Goal: Task Accomplishment & Management: Use online tool/utility

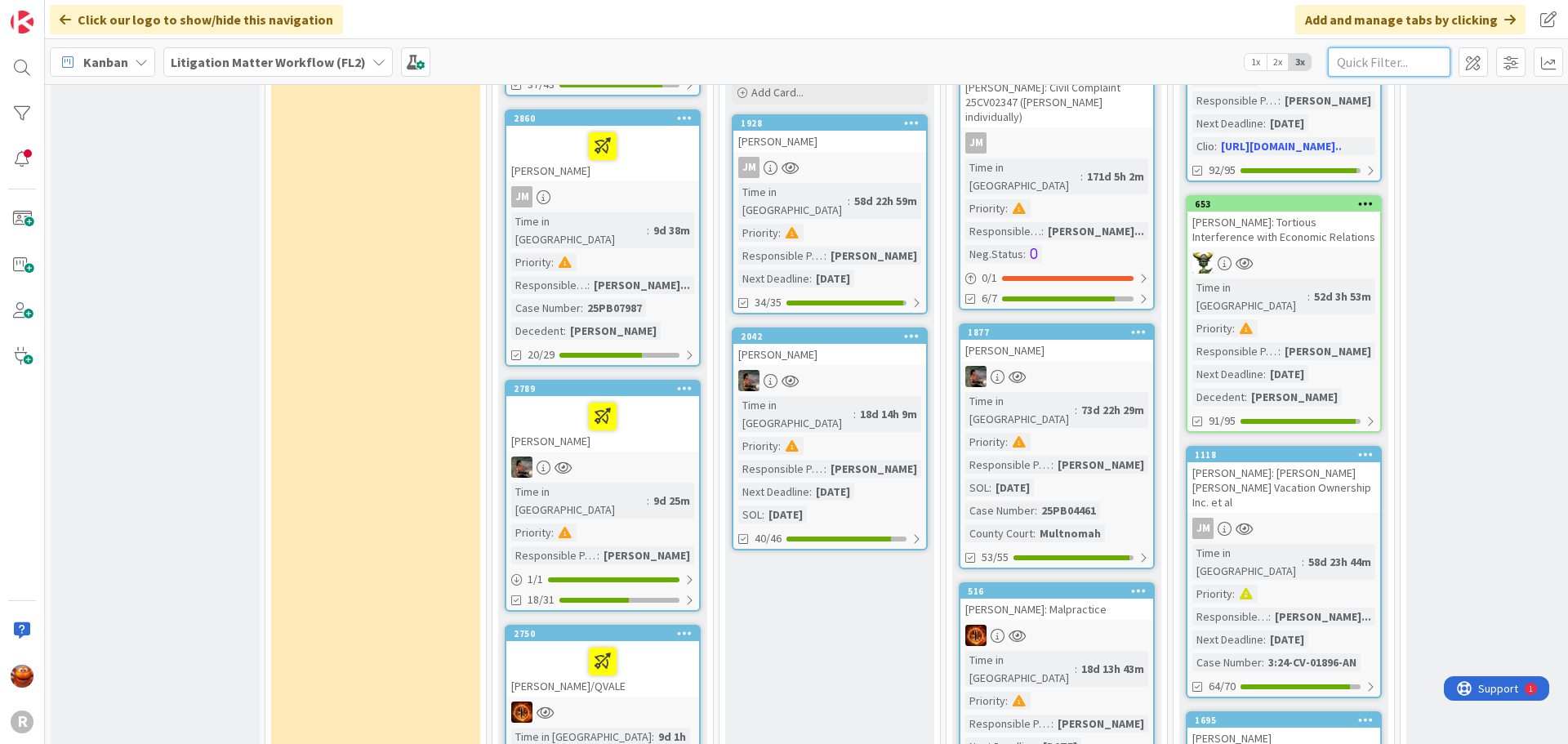
click at [1385, 57] on input "text" at bounding box center [1389, 62] width 123 height 30
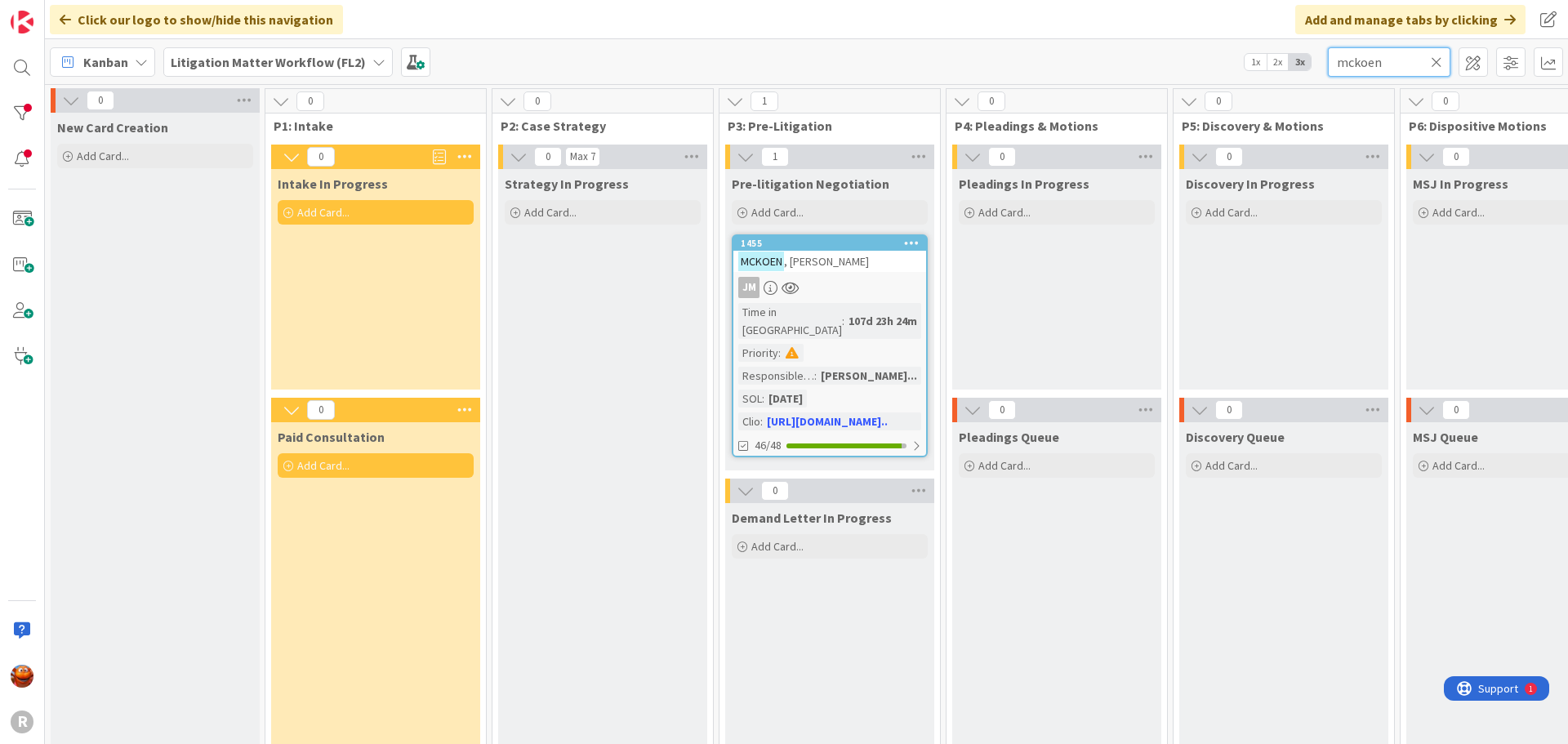
type input "mckoen"
click at [873, 281] on div "JM" at bounding box center [830, 287] width 193 height 21
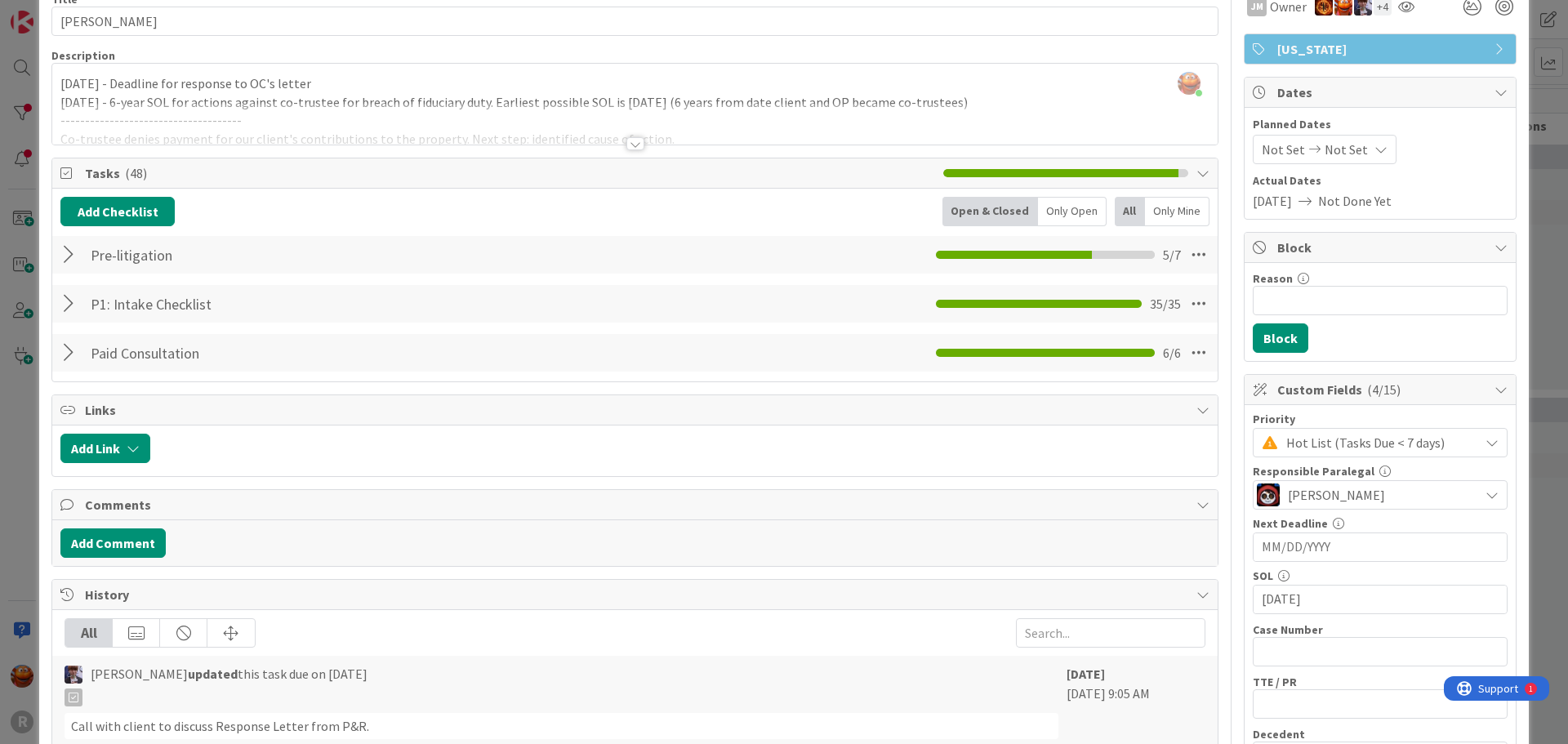
scroll to position [163, 0]
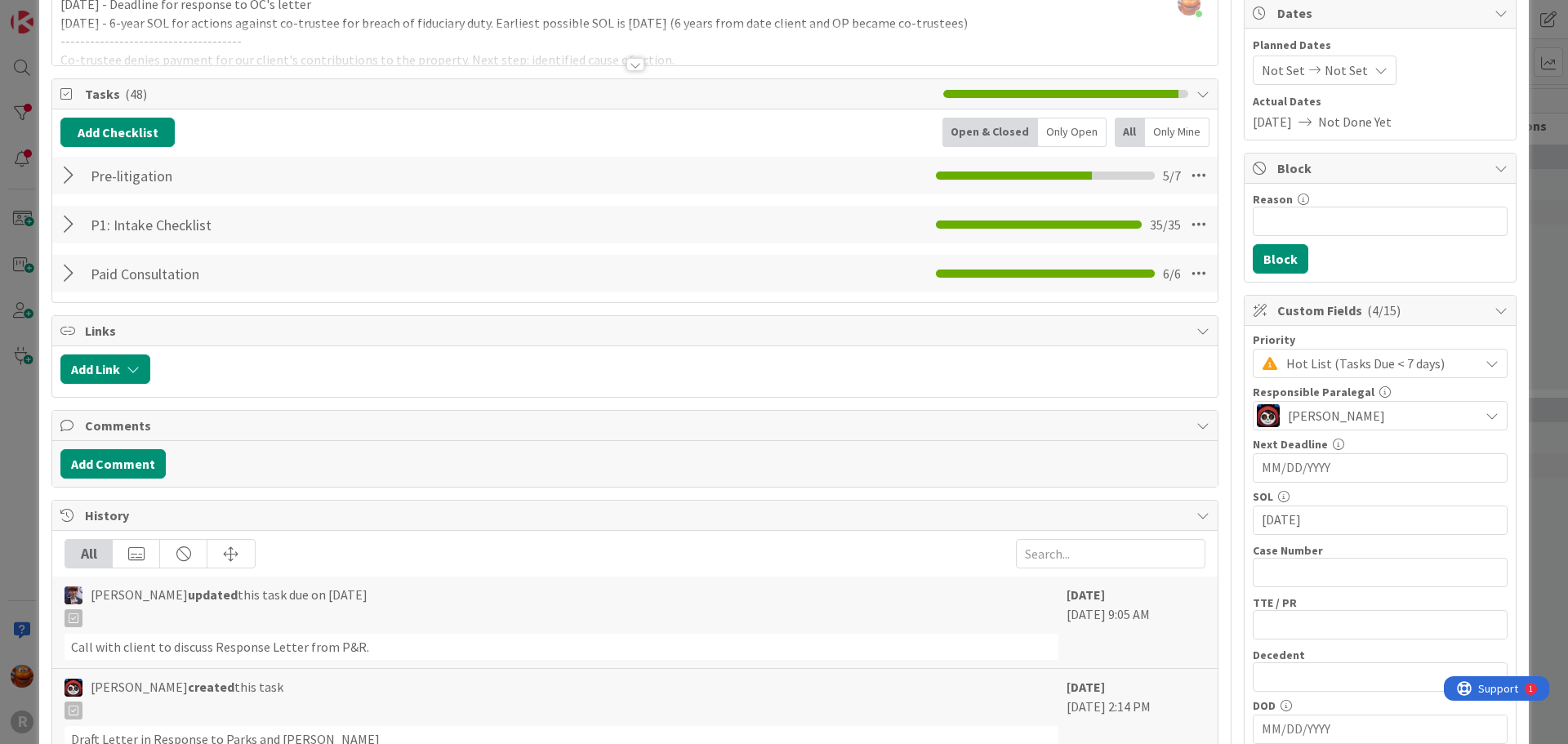
click at [64, 171] on div at bounding box center [71, 176] width 21 height 30
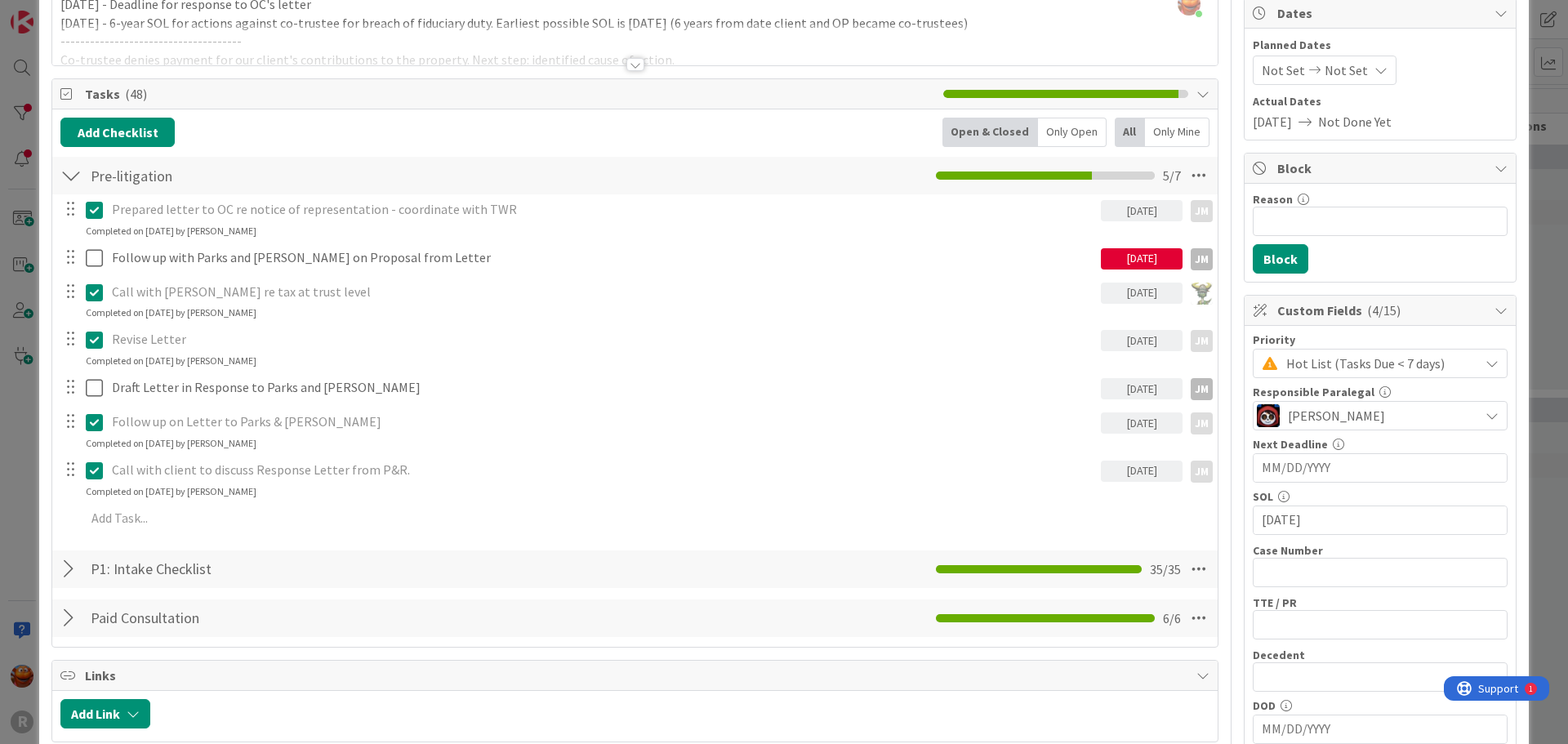
scroll to position [0, 0]
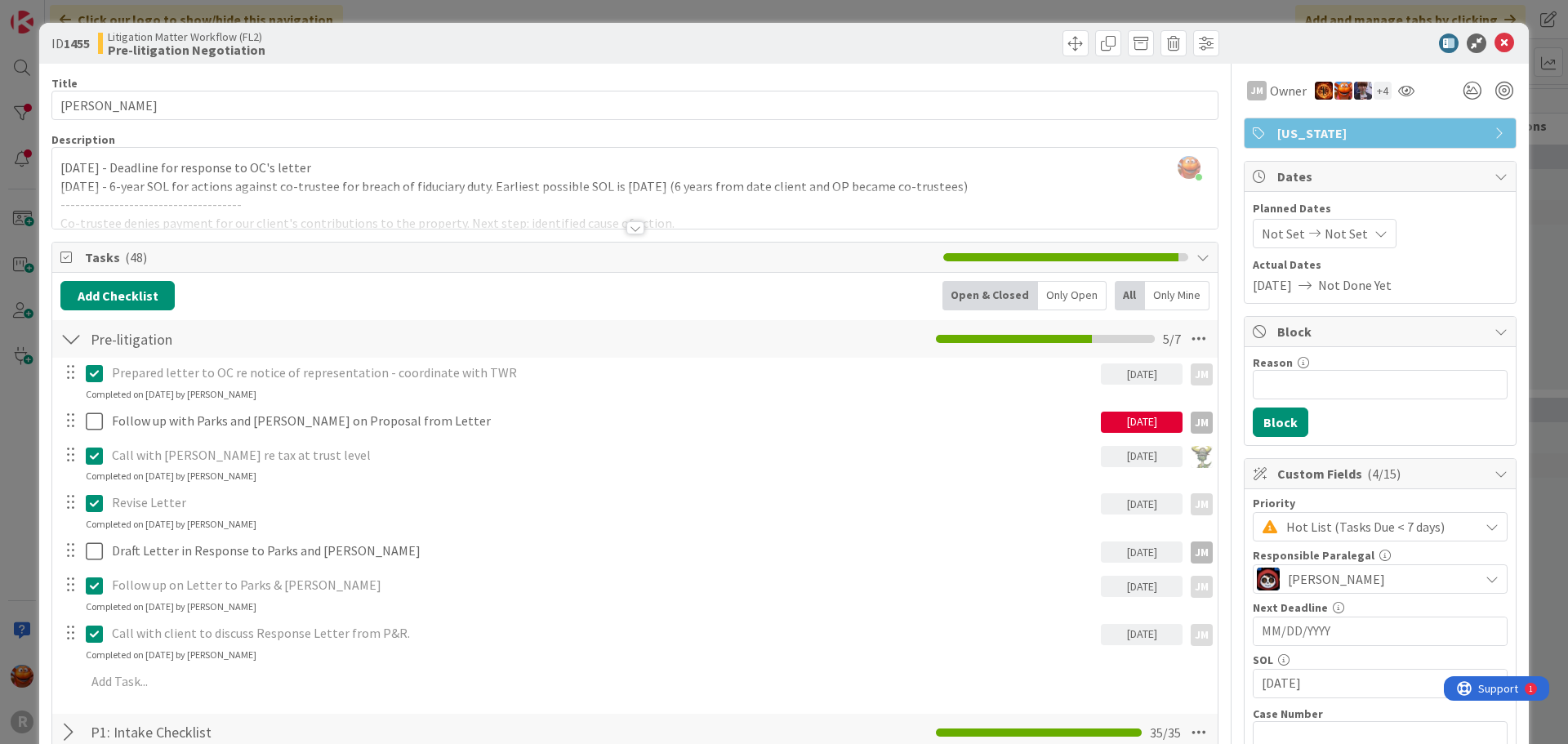
click at [1495, 33] on div "ID 1455 Litigation Matter Workflow (FL2) Pre-litigation Negotiation" at bounding box center [784, 44] width 1489 height 41
click at [1495, 41] on icon at bounding box center [1504, 43] width 19 height 20
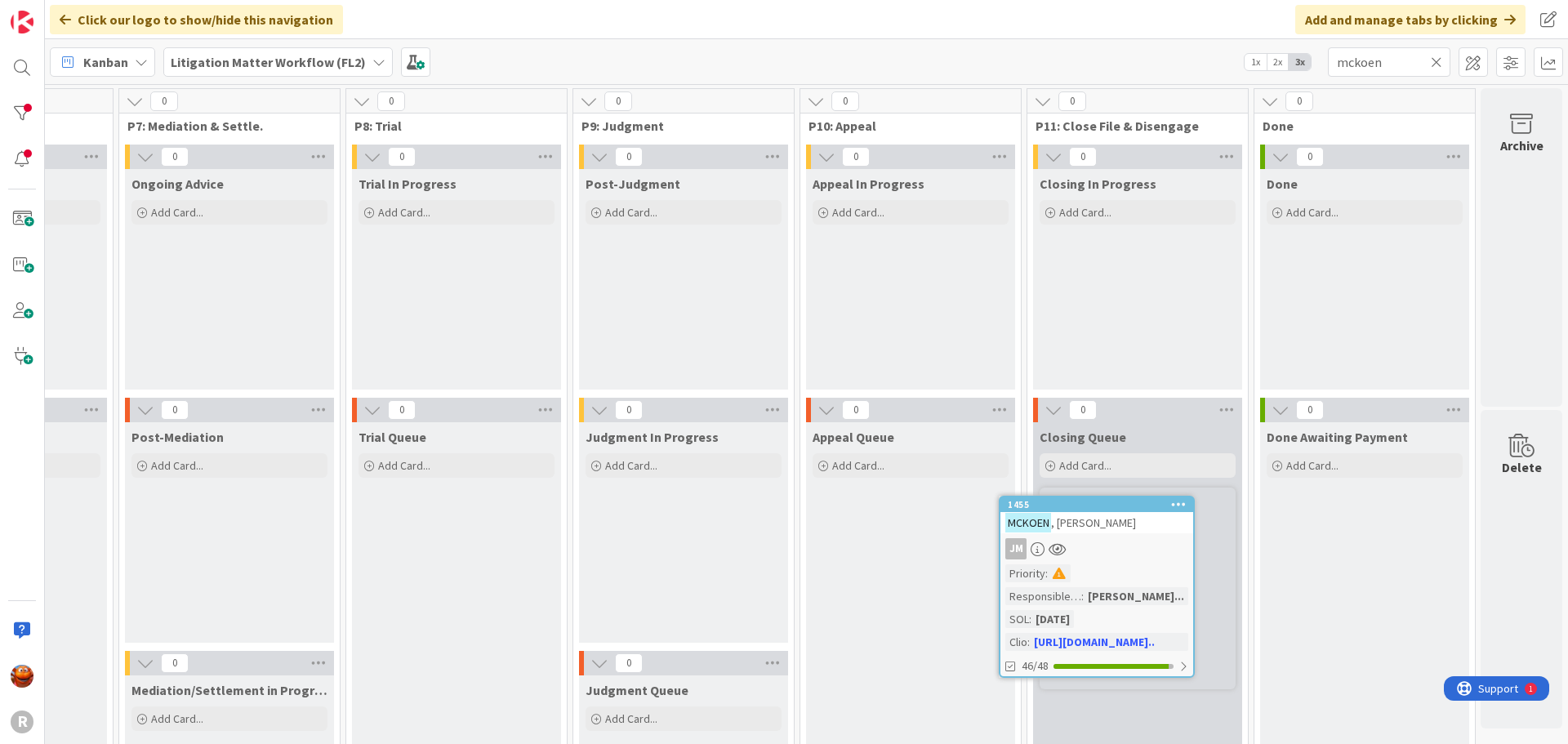
scroll to position [4, 1521]
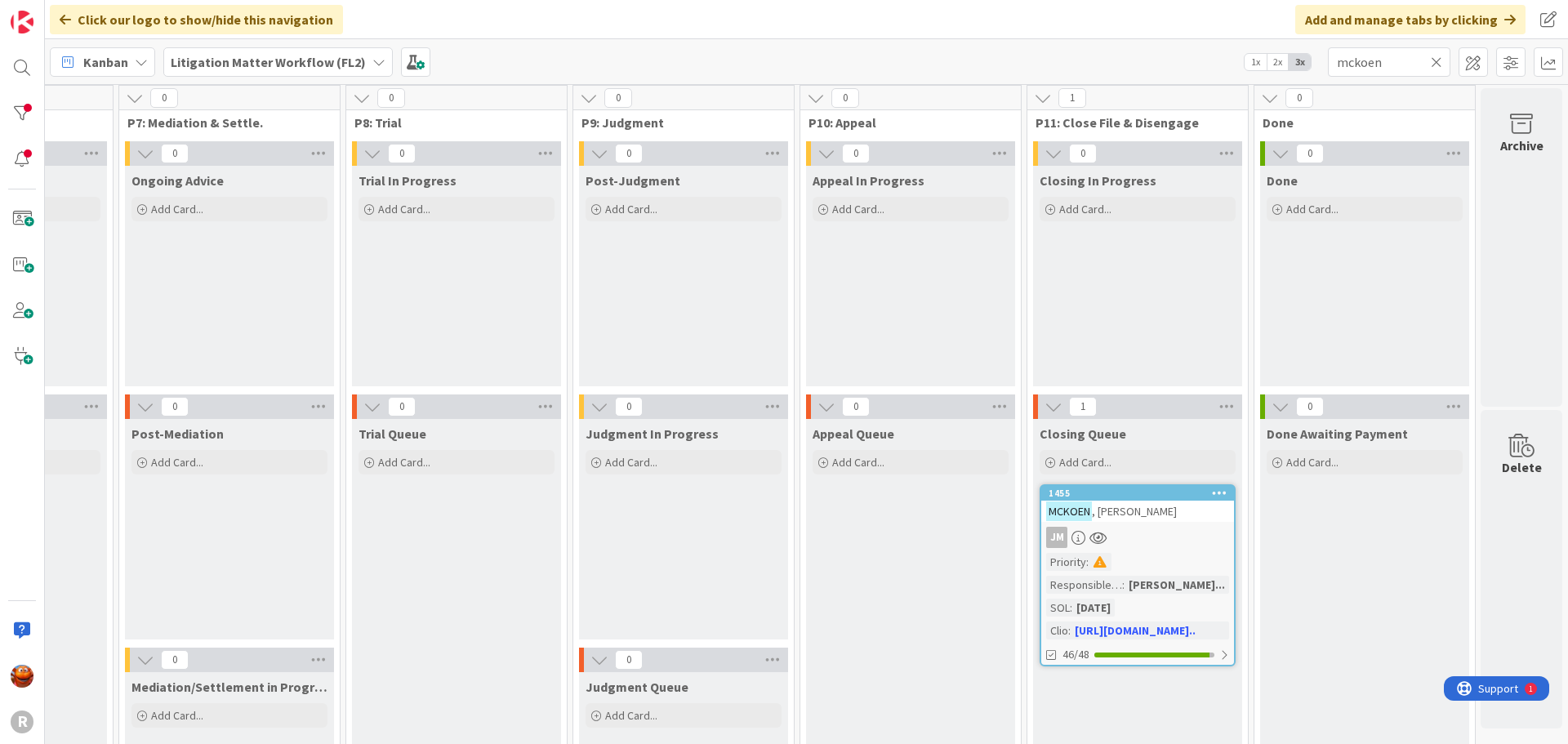
click at [1150, 536] on div "JM" at bounding box center [1138, 537] width 193 height 21
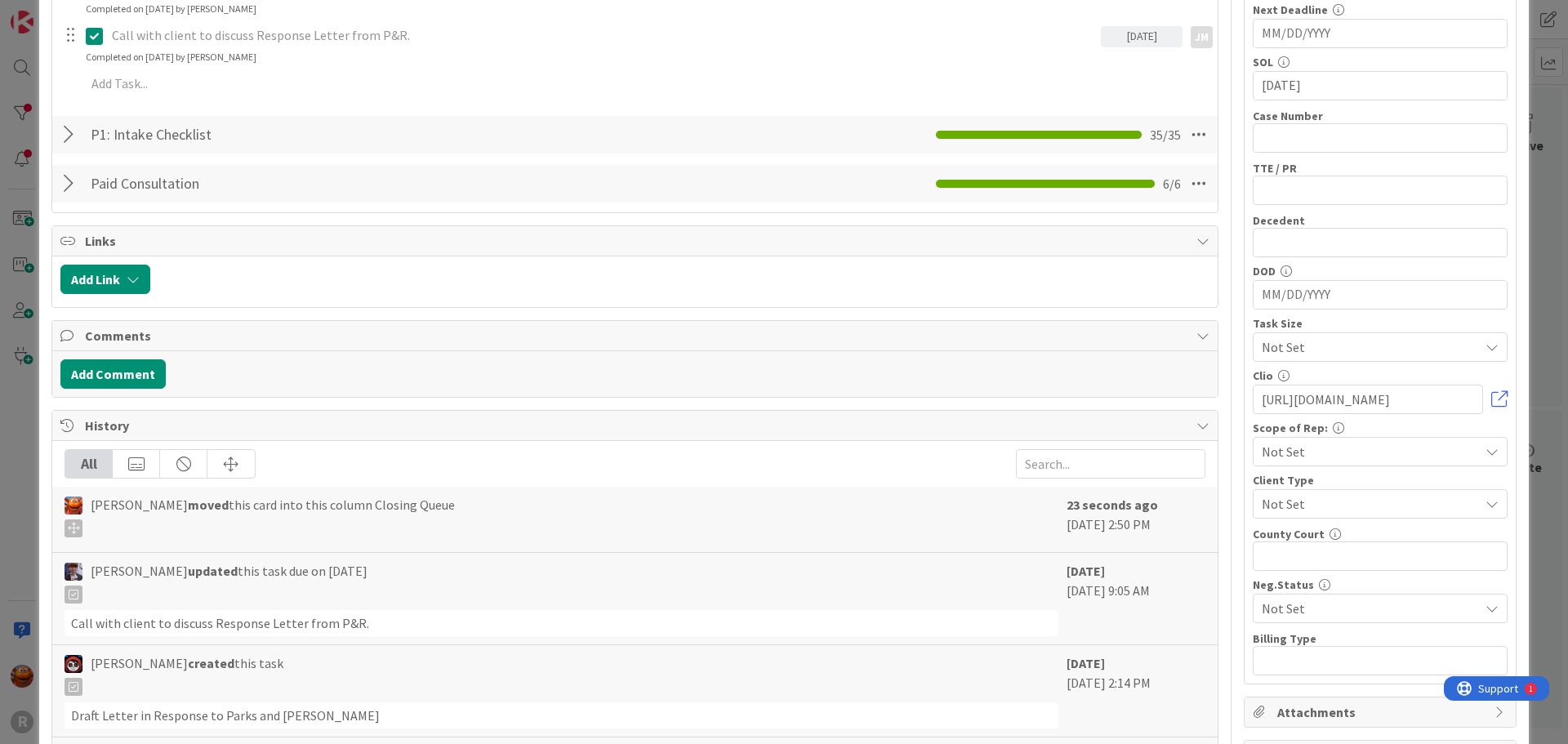
scroll to position [654, 0]
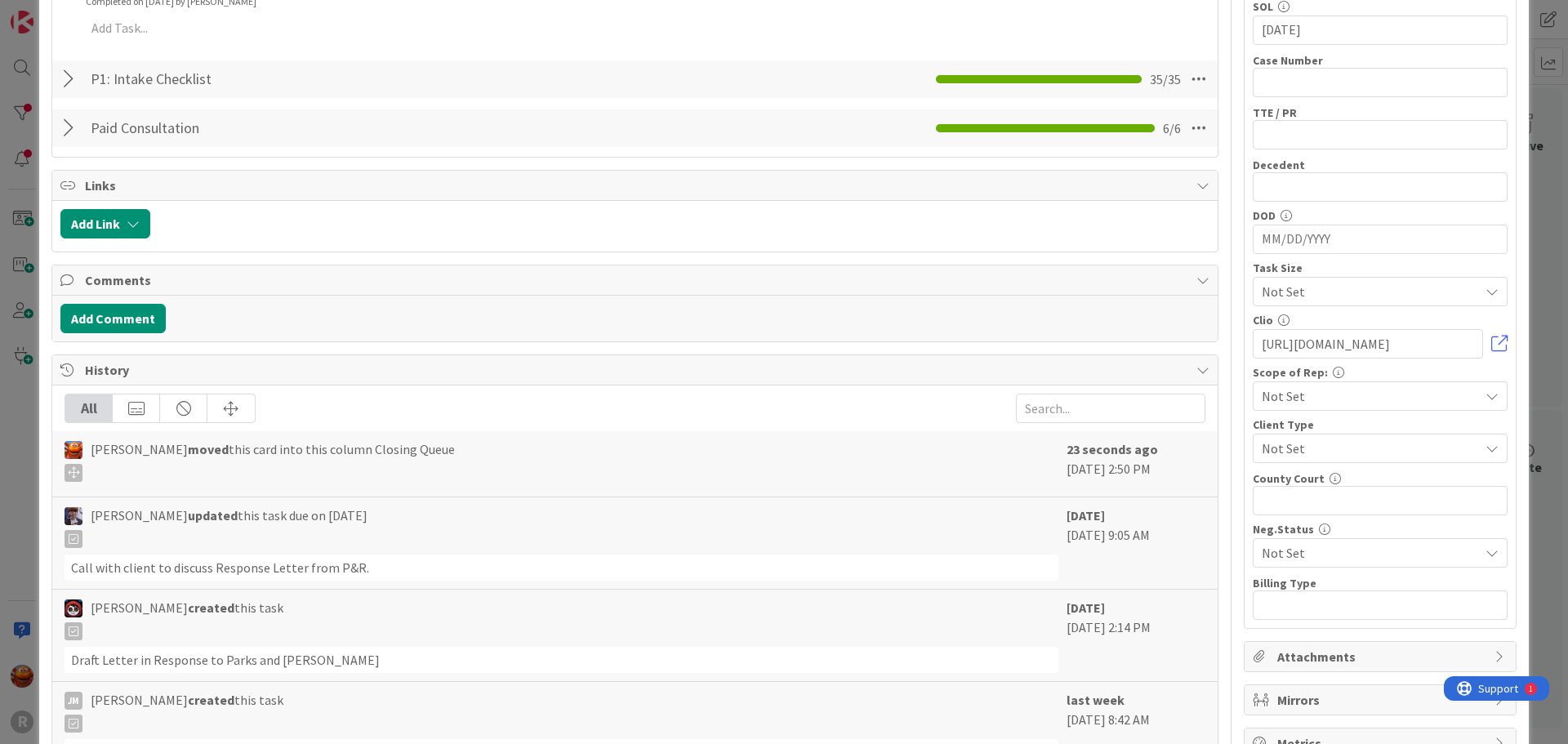
click at [70, 133] on div at bounding box center [71, 128] width 21 height 30
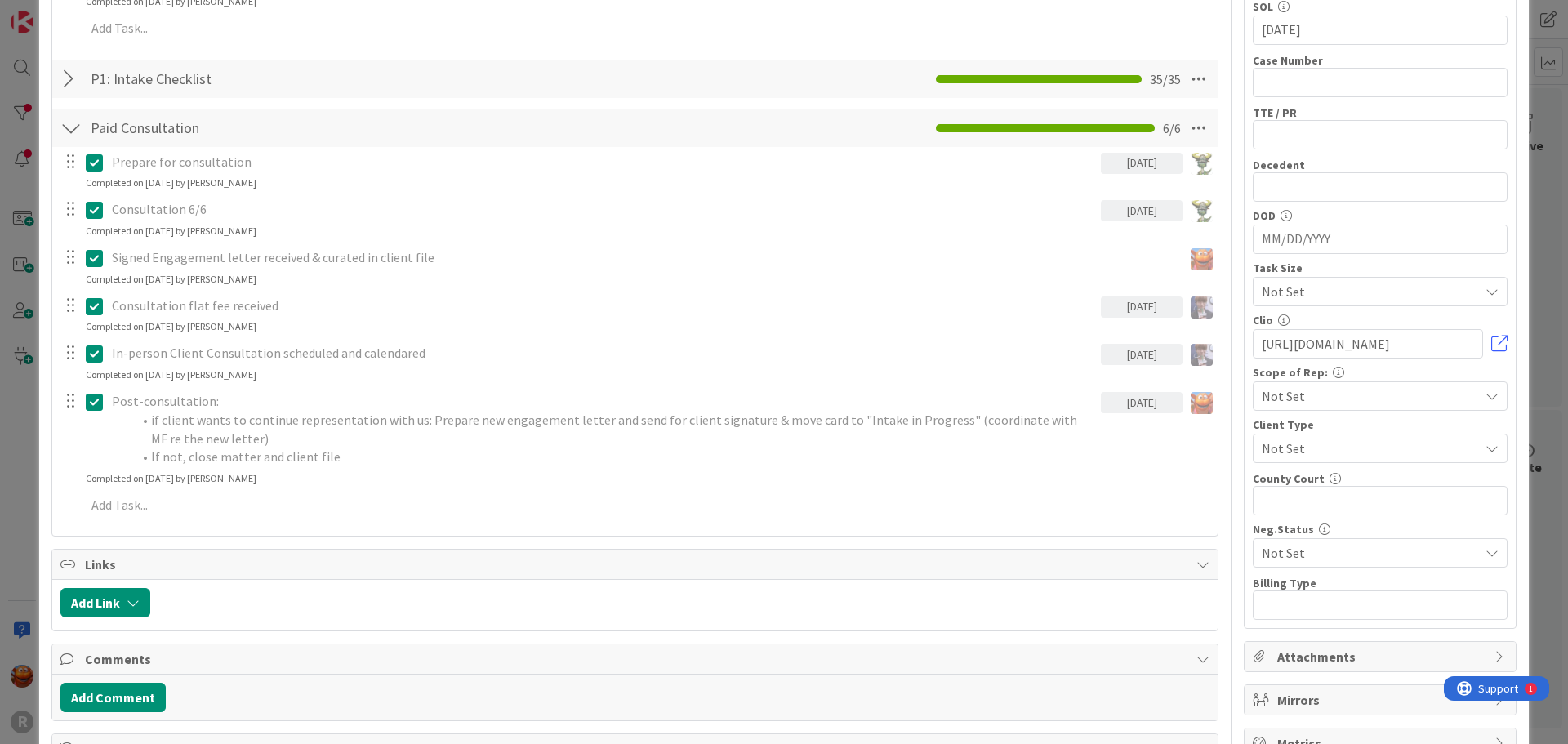
click at [73, 121] on div at bounding box center [71, 128] width 21 height 30
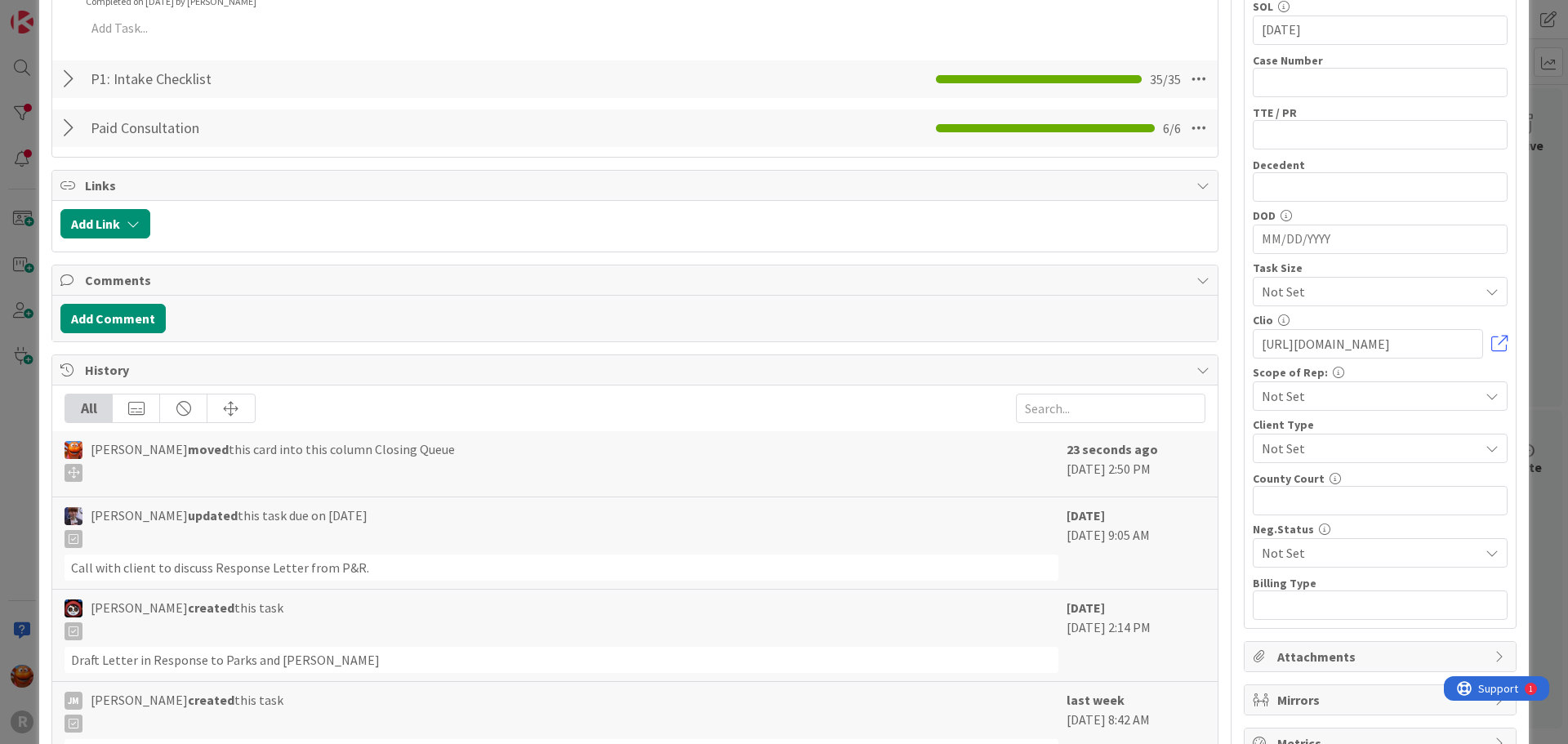
click at [72, 81] on div at bounding box center [71, 79] width 21 height 30
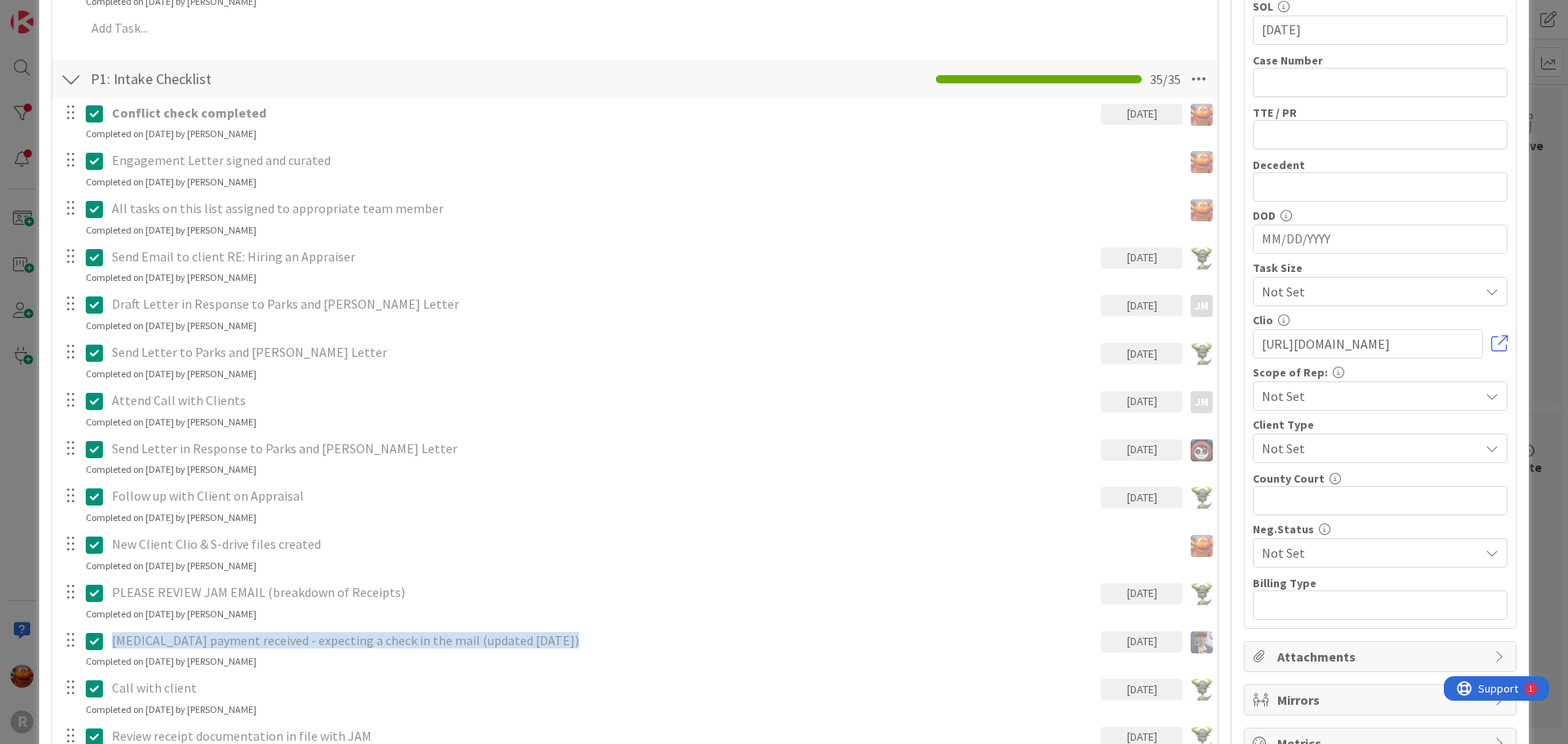
click at [66, 75] on div at bounding box center [71, 79] width 21 height 30
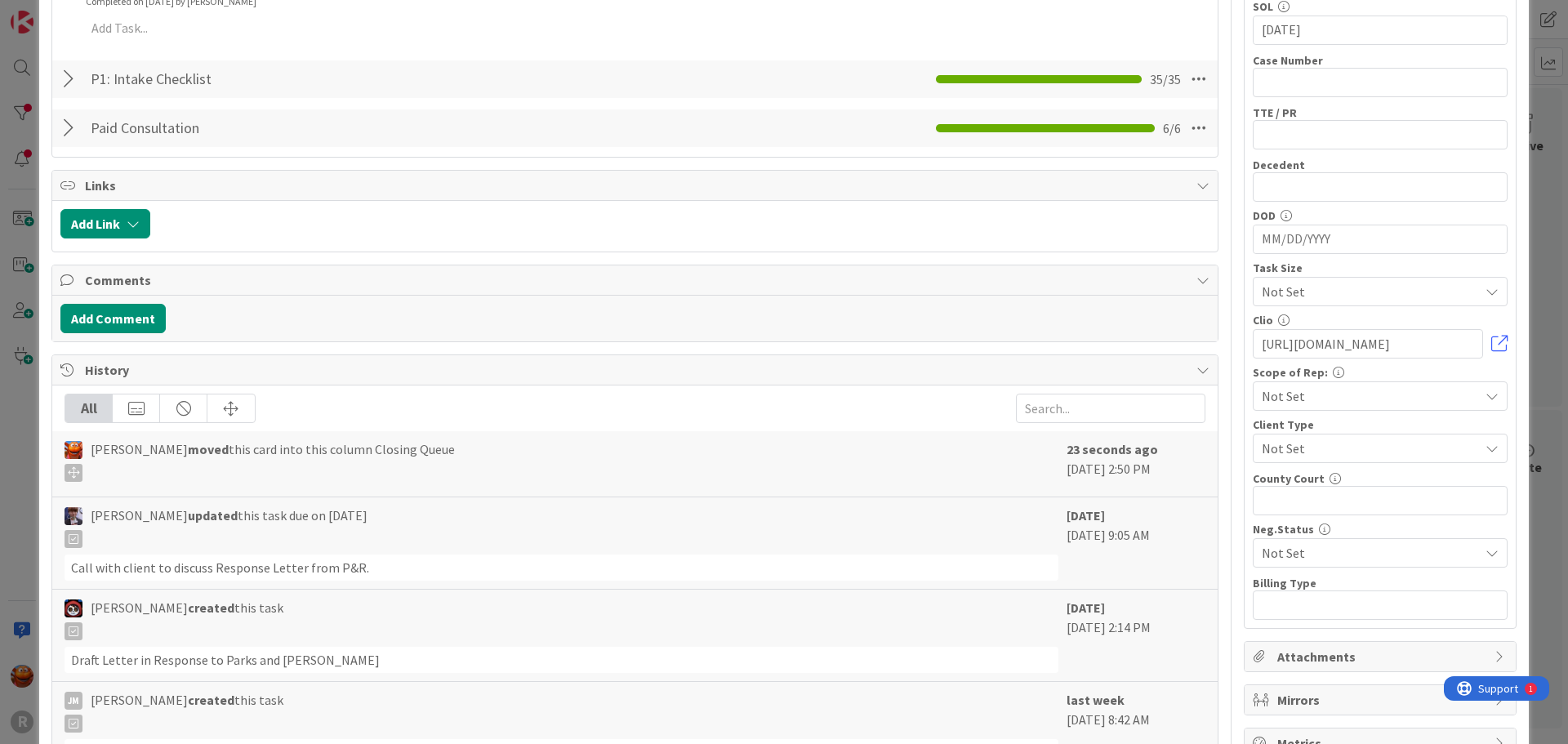
click at [66, 75] on div at bounding box center [71, 79] width 21 height 30
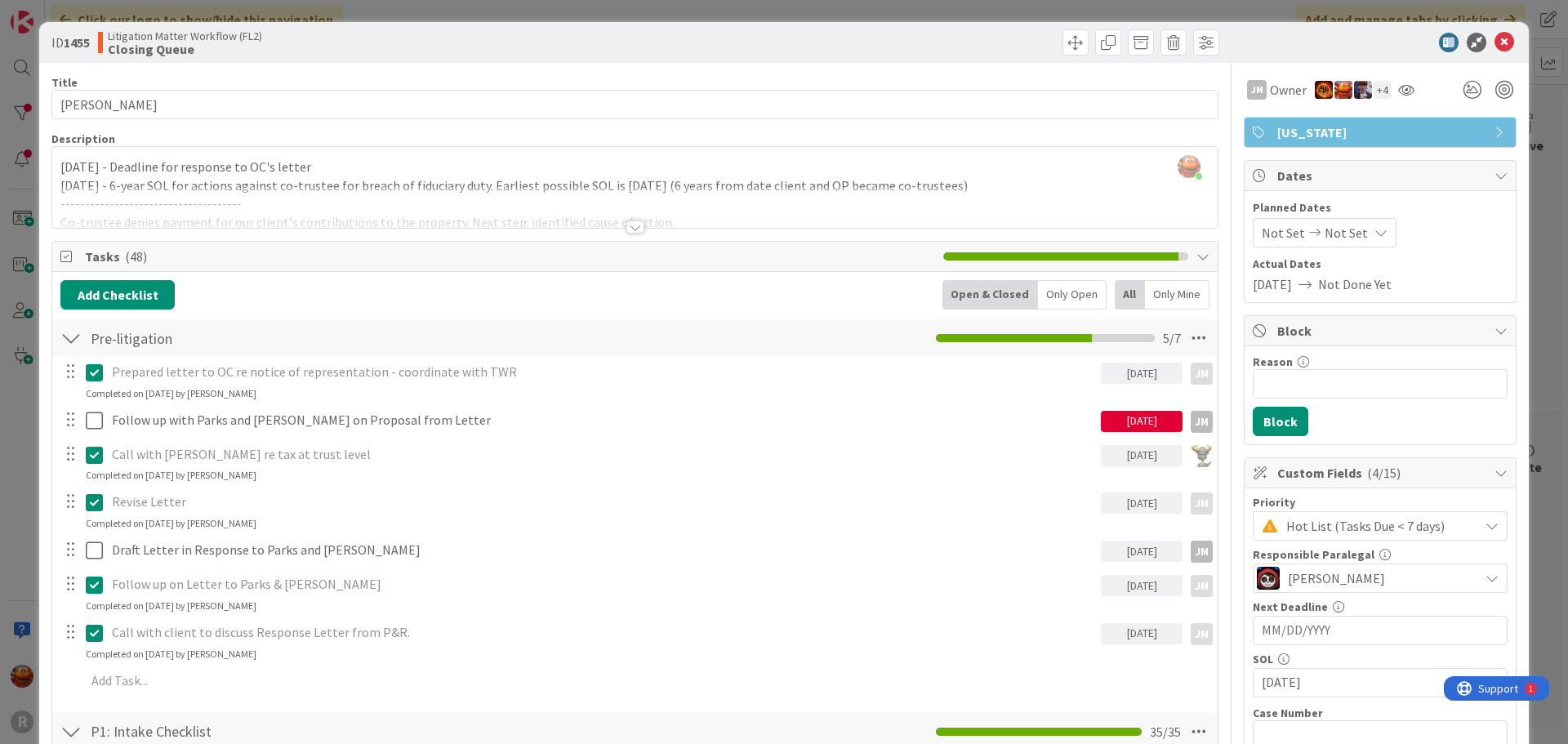
scroll to position [0, 0]
click at [1252, 432] on button "Block" at bounding box center [1280, 423] width 56 height 30
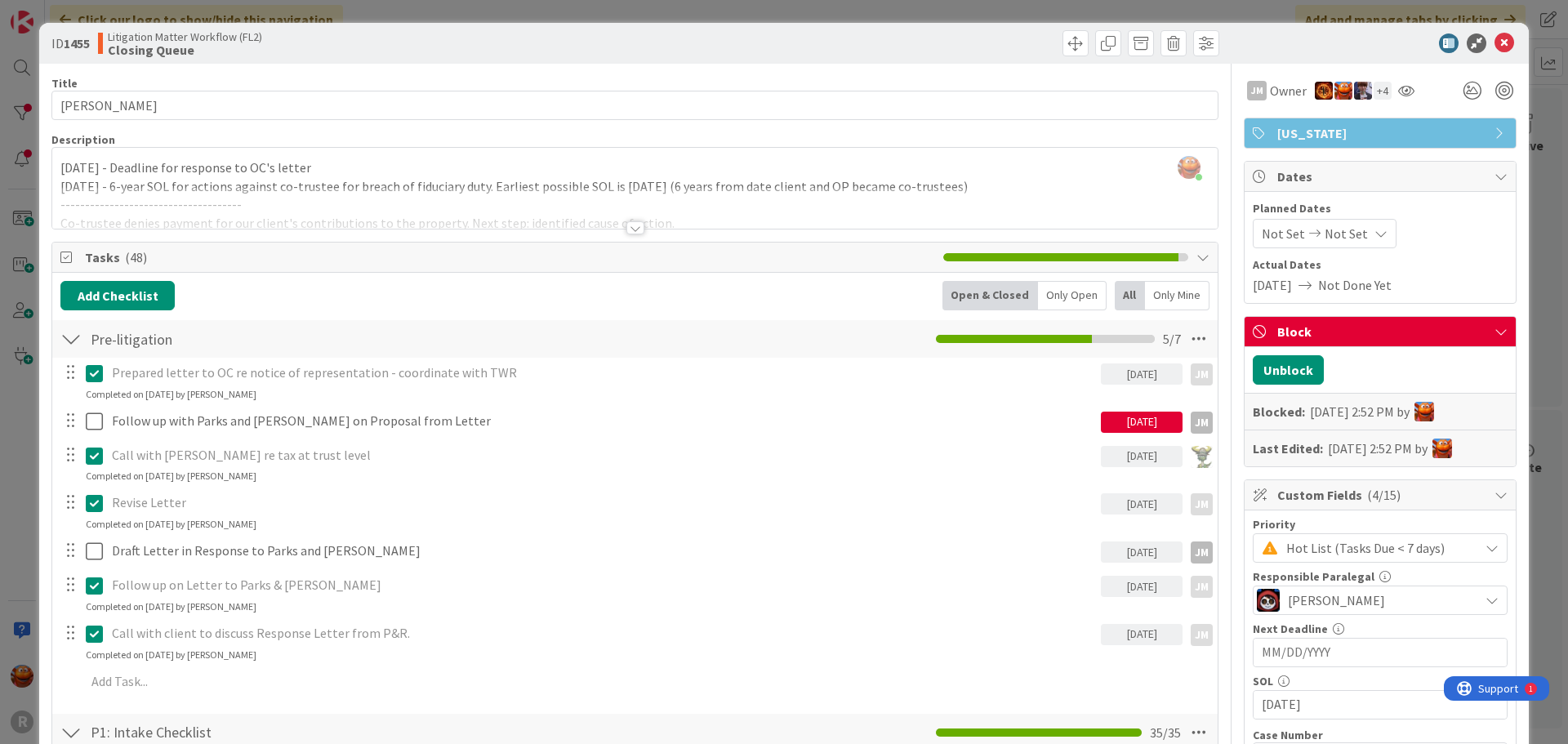
click at [1495, 333] on icon at bounding box center [1501, 332] width 13 height 13
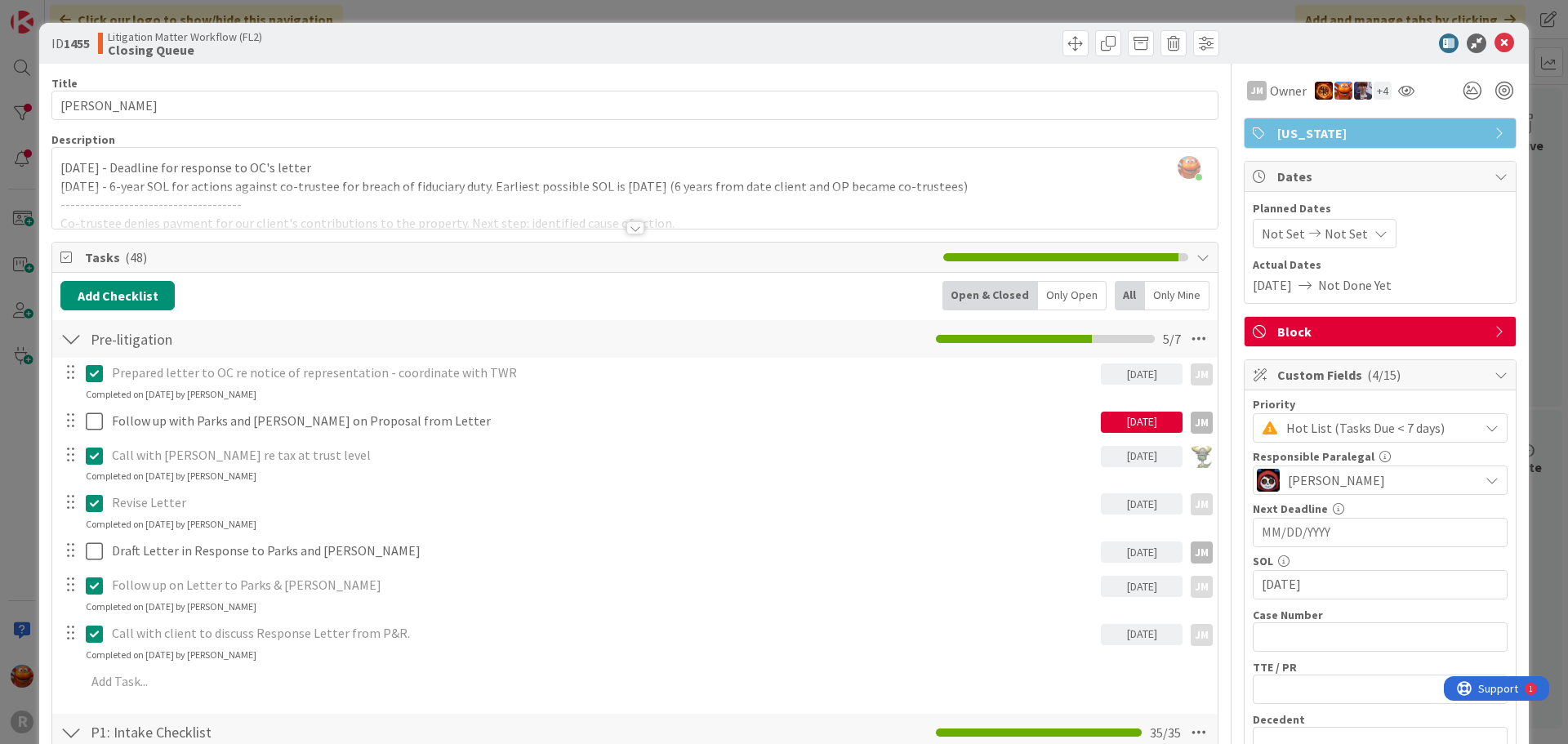
click at [1313, 334] on span "Block" at bounding box center [1381, 332] width 209 height 20
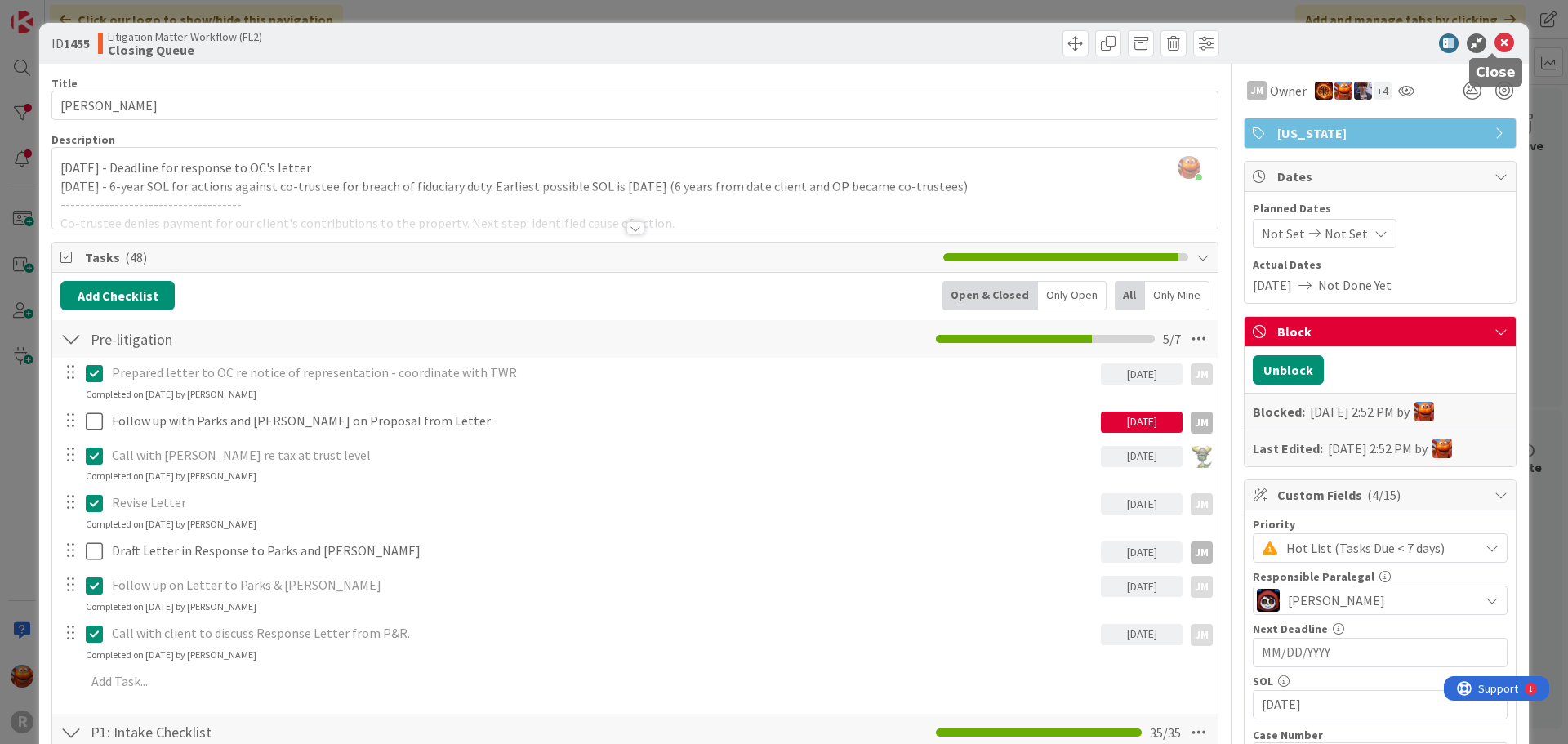
click at [1495, 46] on icon at bounding box center [1504, 43] width 19 height 20
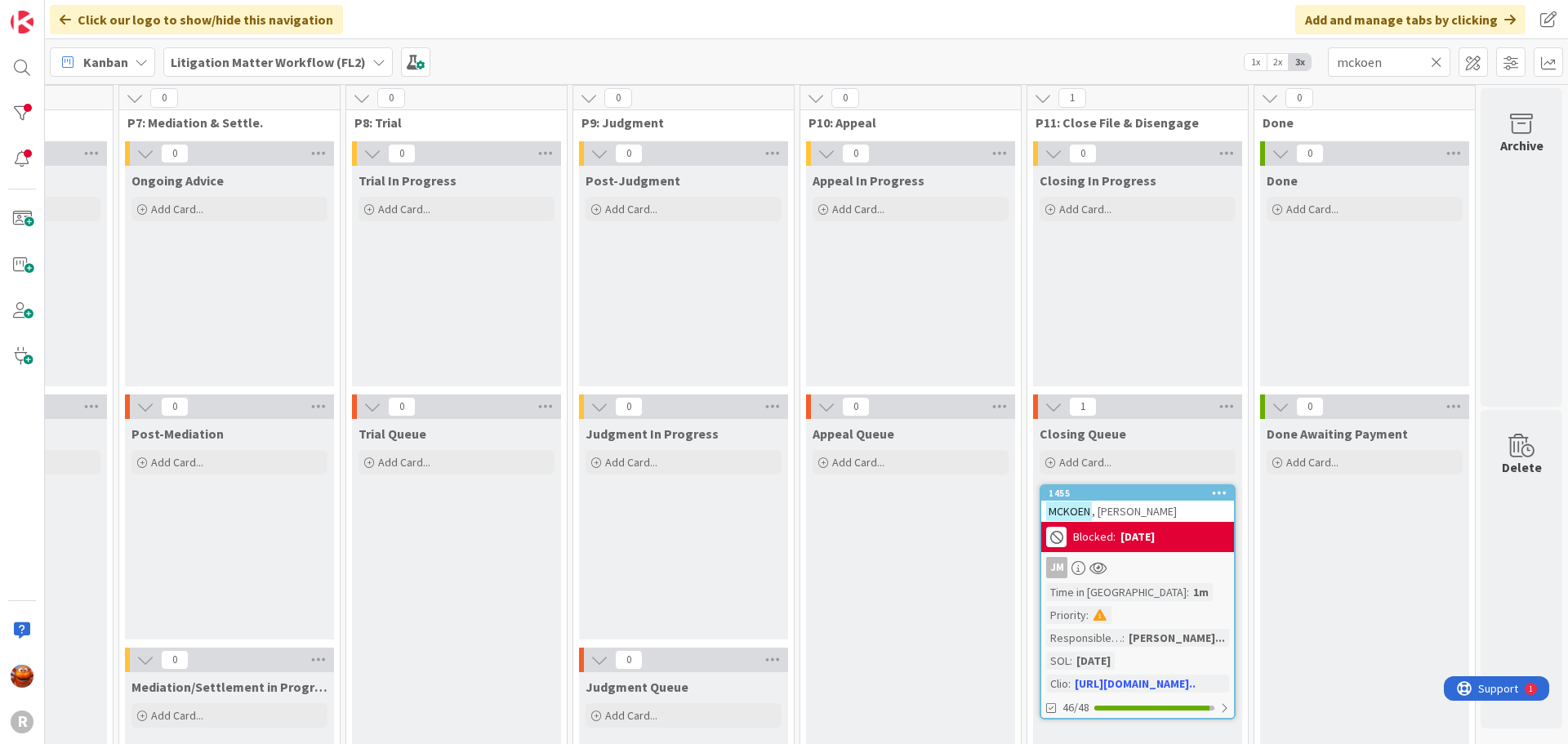
click at [1127, 535] on div "[DATE]" at bounding box center [1137, 537] width 34 height 17
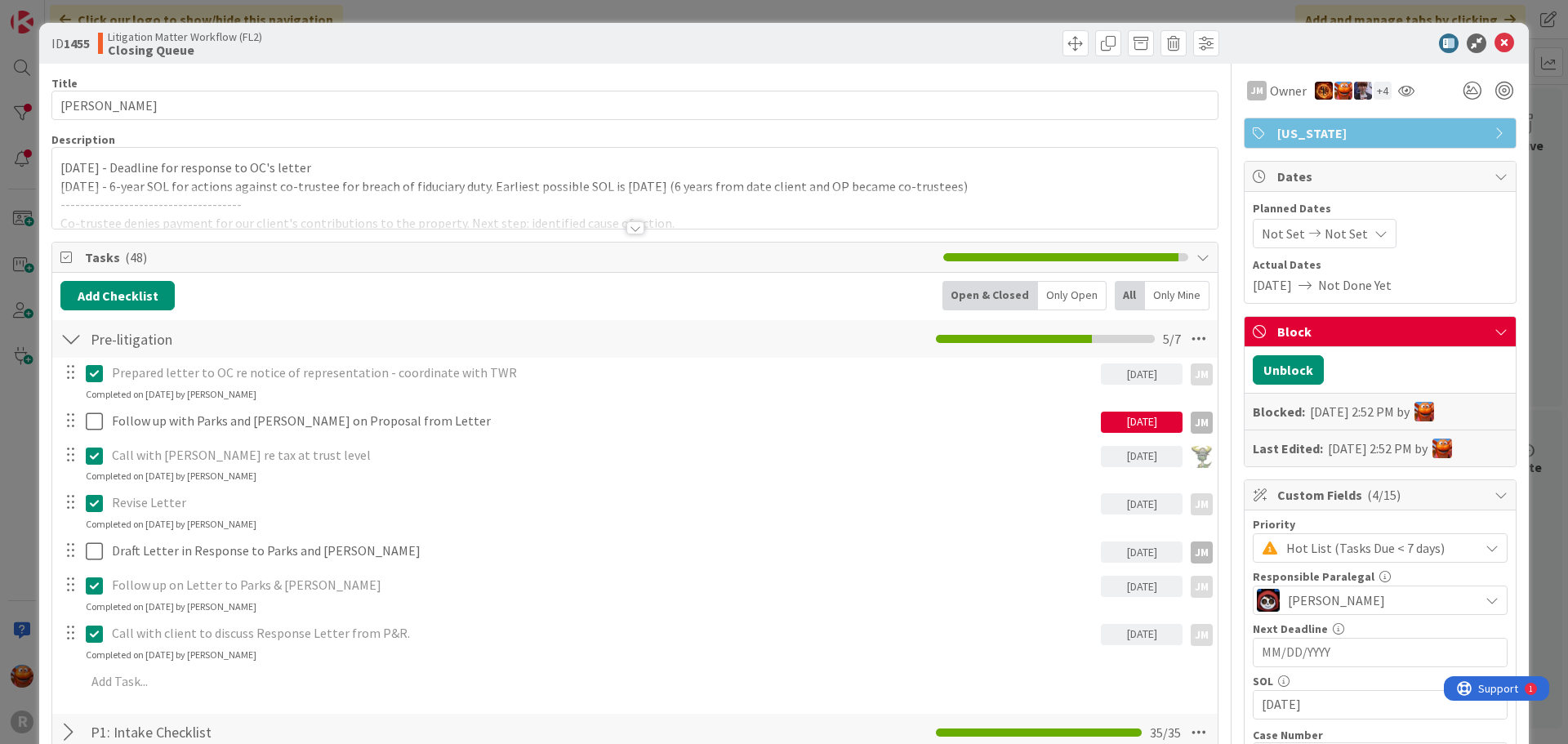
click at [92, 163] on p "[DATE] - Deadline for response to OC's letter" at bounding box center [635, 168] width 1149 height 19
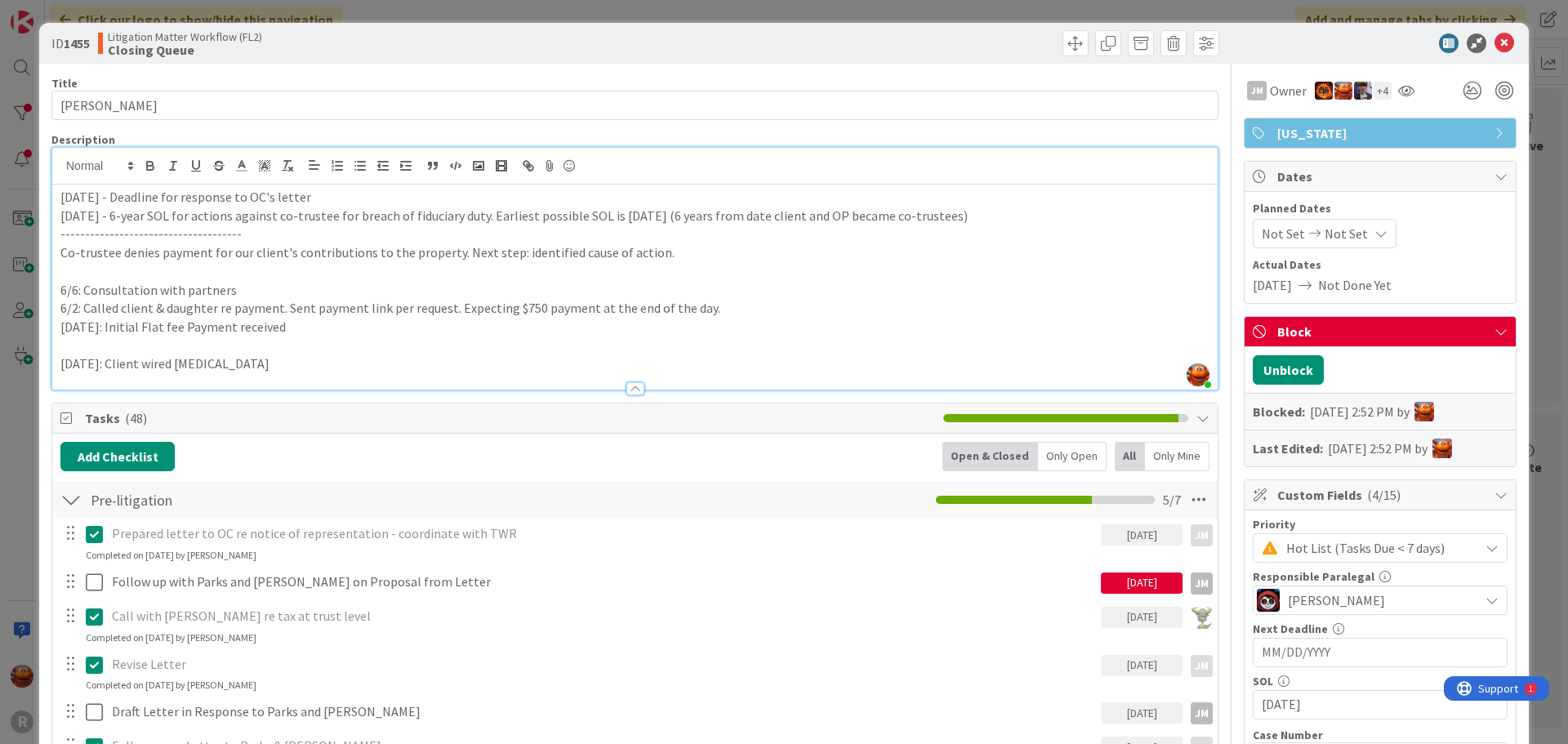
click at [61, 194] on p "[DATE] - Deadline for response to OC's letter" at bounding box center [635, 197] width 1149 height 19
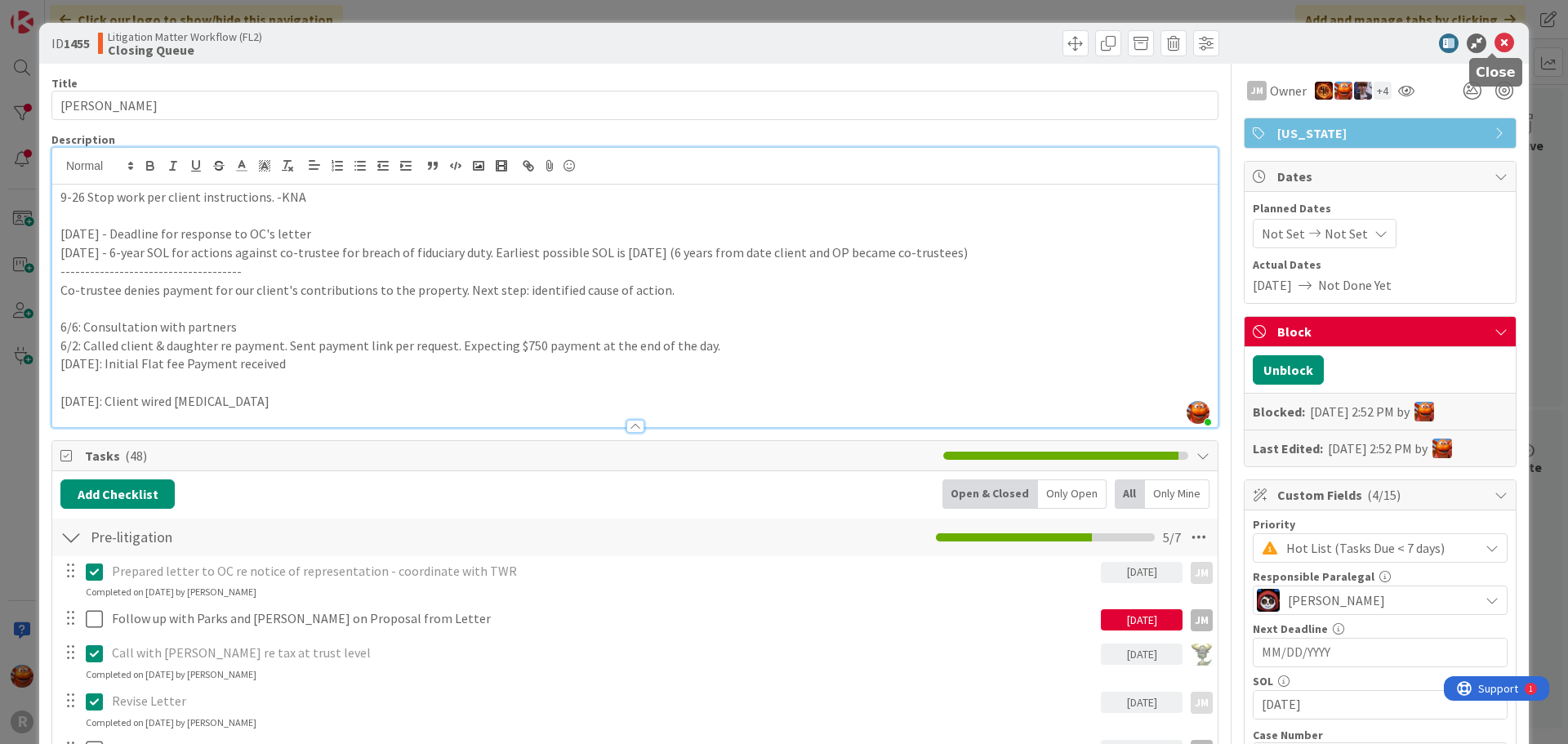
click at [1495, 43] on icon at bounding box center [1504, 43] width 19 height 20
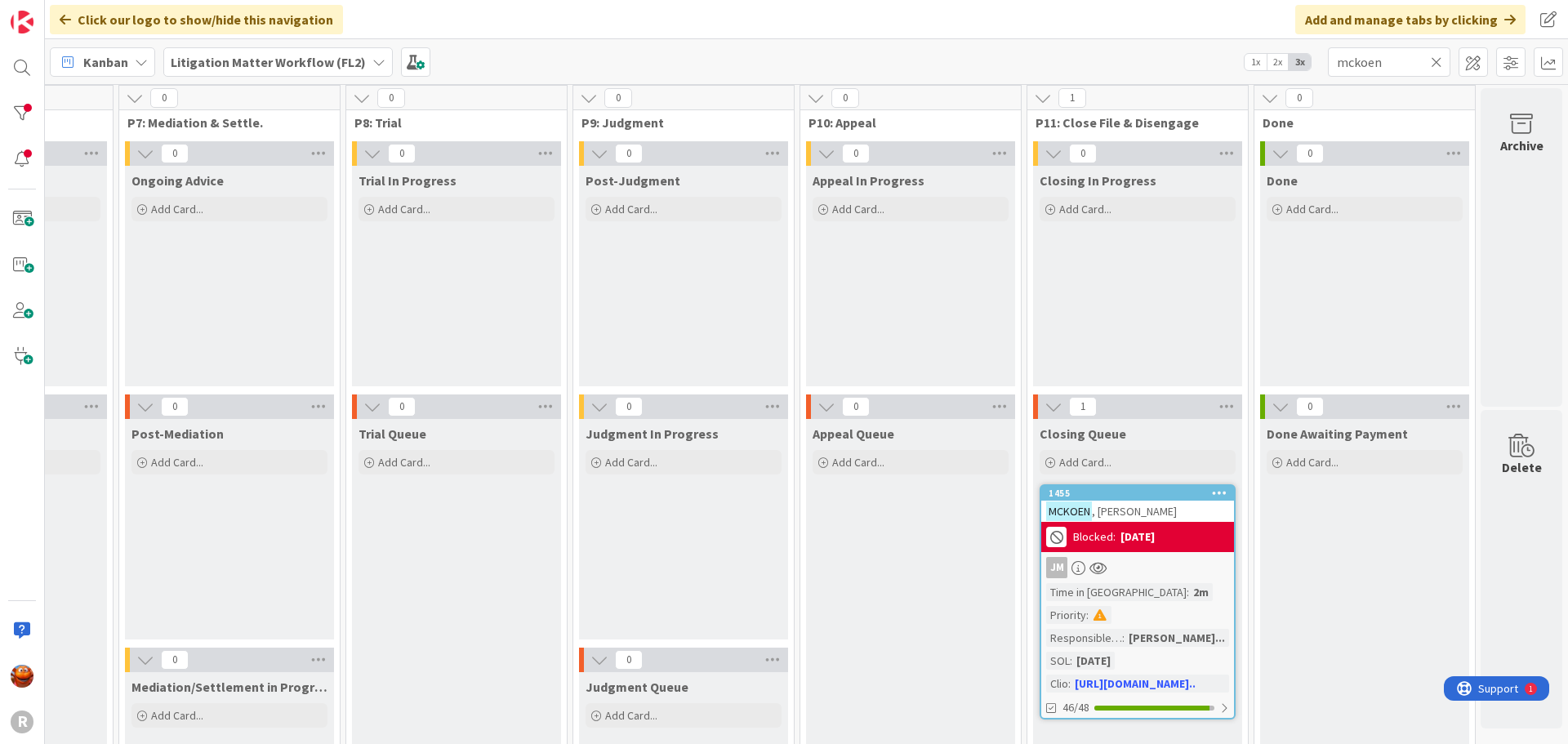
click at [1149, 577] on div "JM" at bounding box center [1138, 568] width 193 height 21
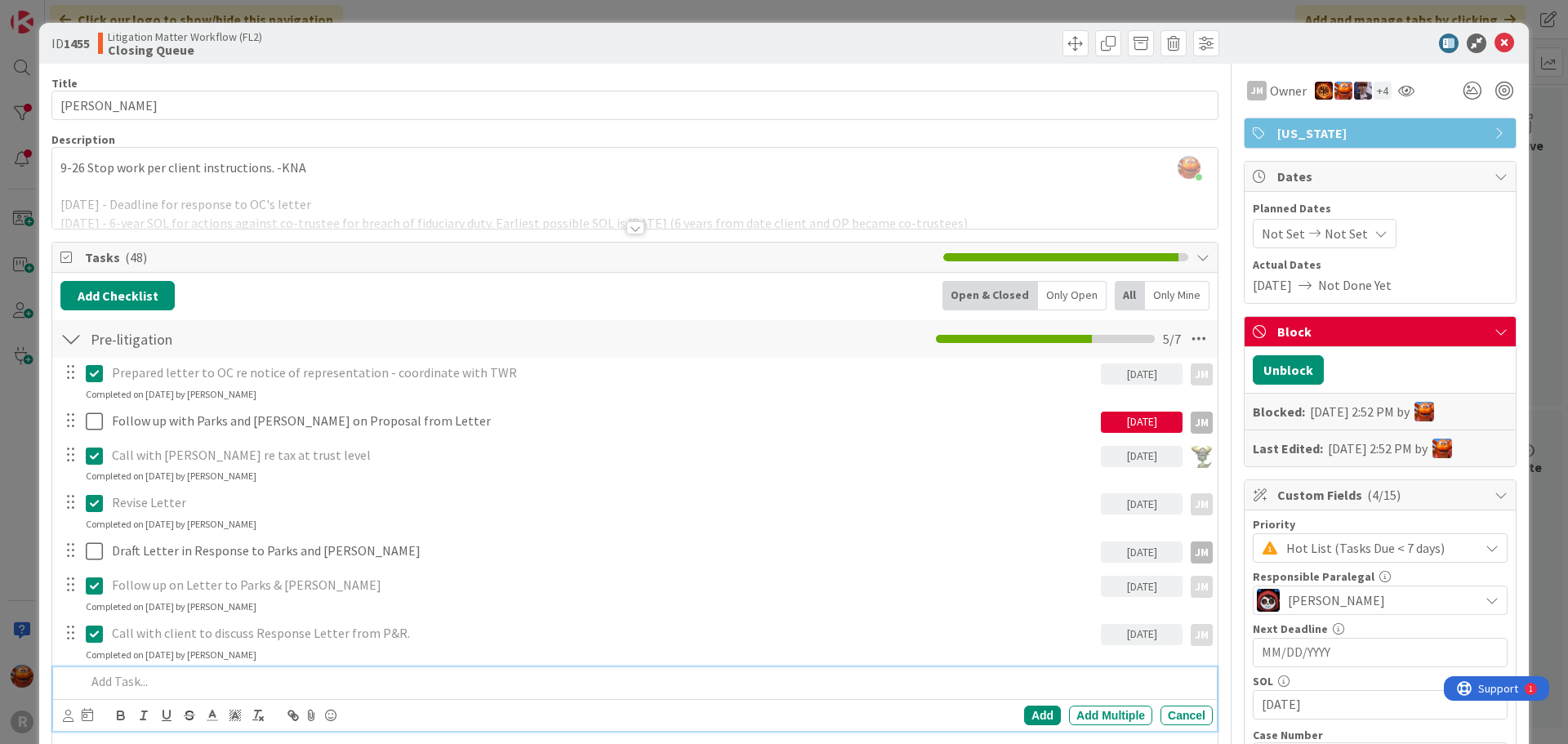
click at [170, 692] on div at bounding box center [645, 682] width 1134 height 29
click at [191, 677] on p "Draft disengagement letter" at bounding box center [659, 682] width 1095 height 19
click at [70, 719] on icon at bounding box center [68, 715] width 10 height 12
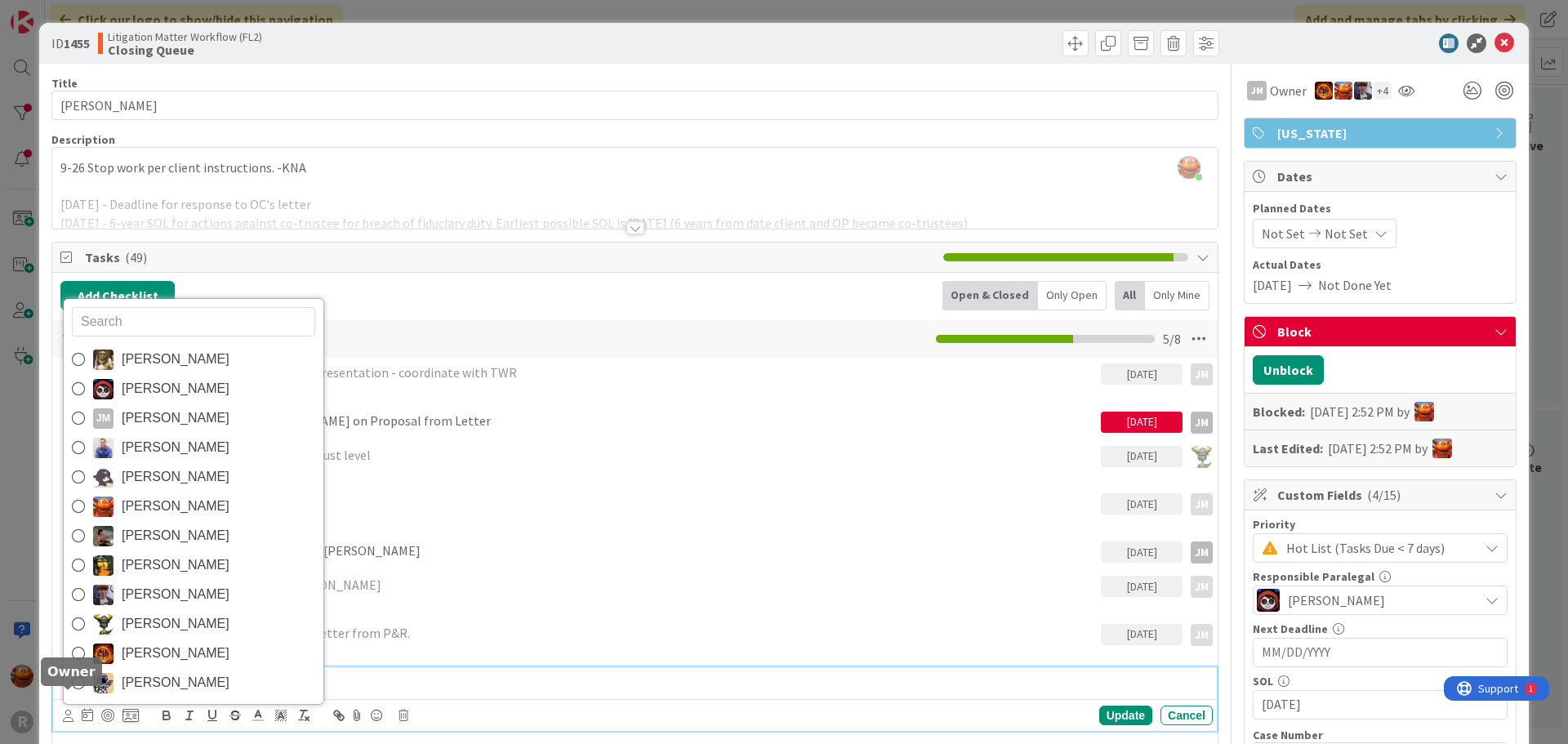
scroll to position [19, 0]
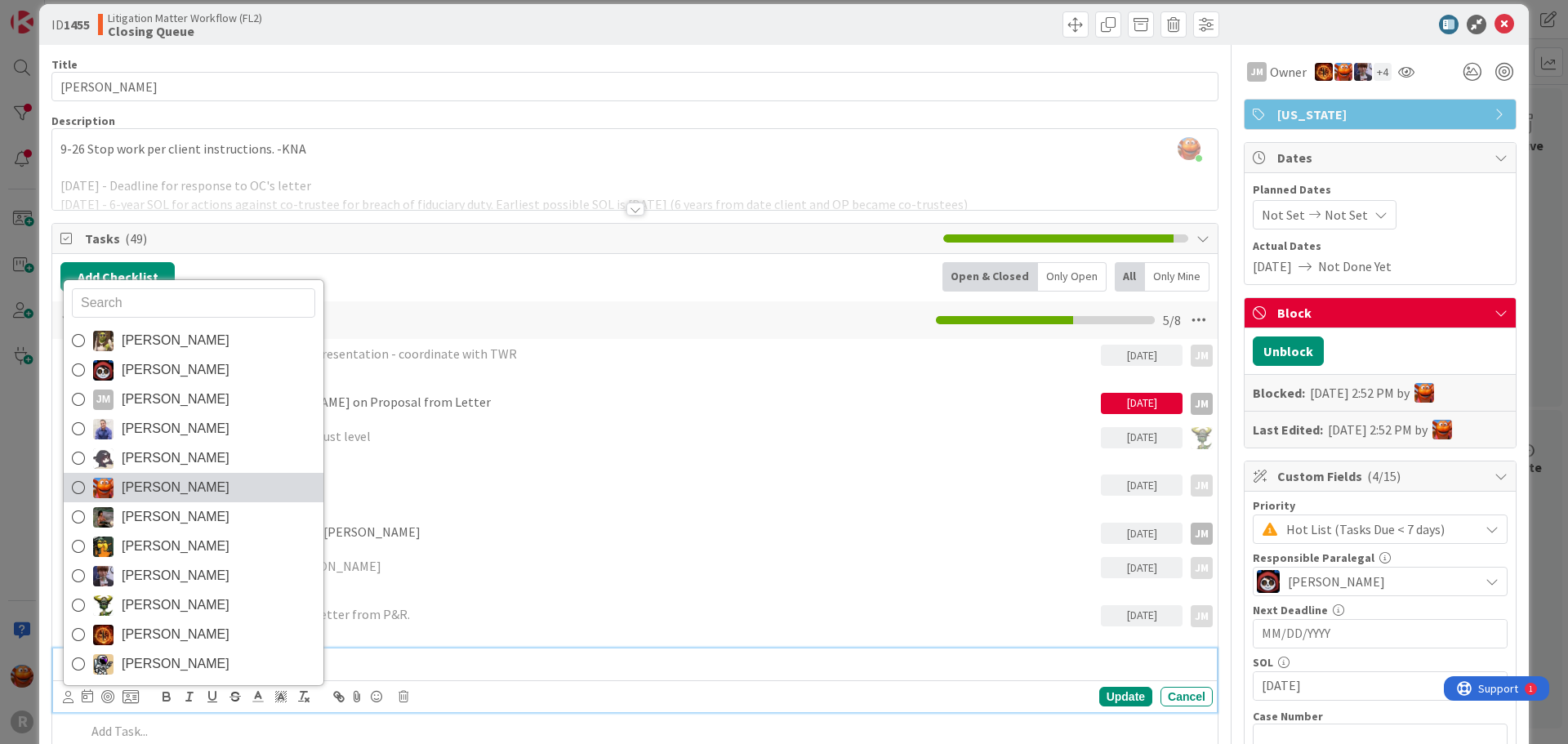
click at [158, 486] on span "[PERSON_NAME]" at bounding box center [175, 488] width 108 height 24
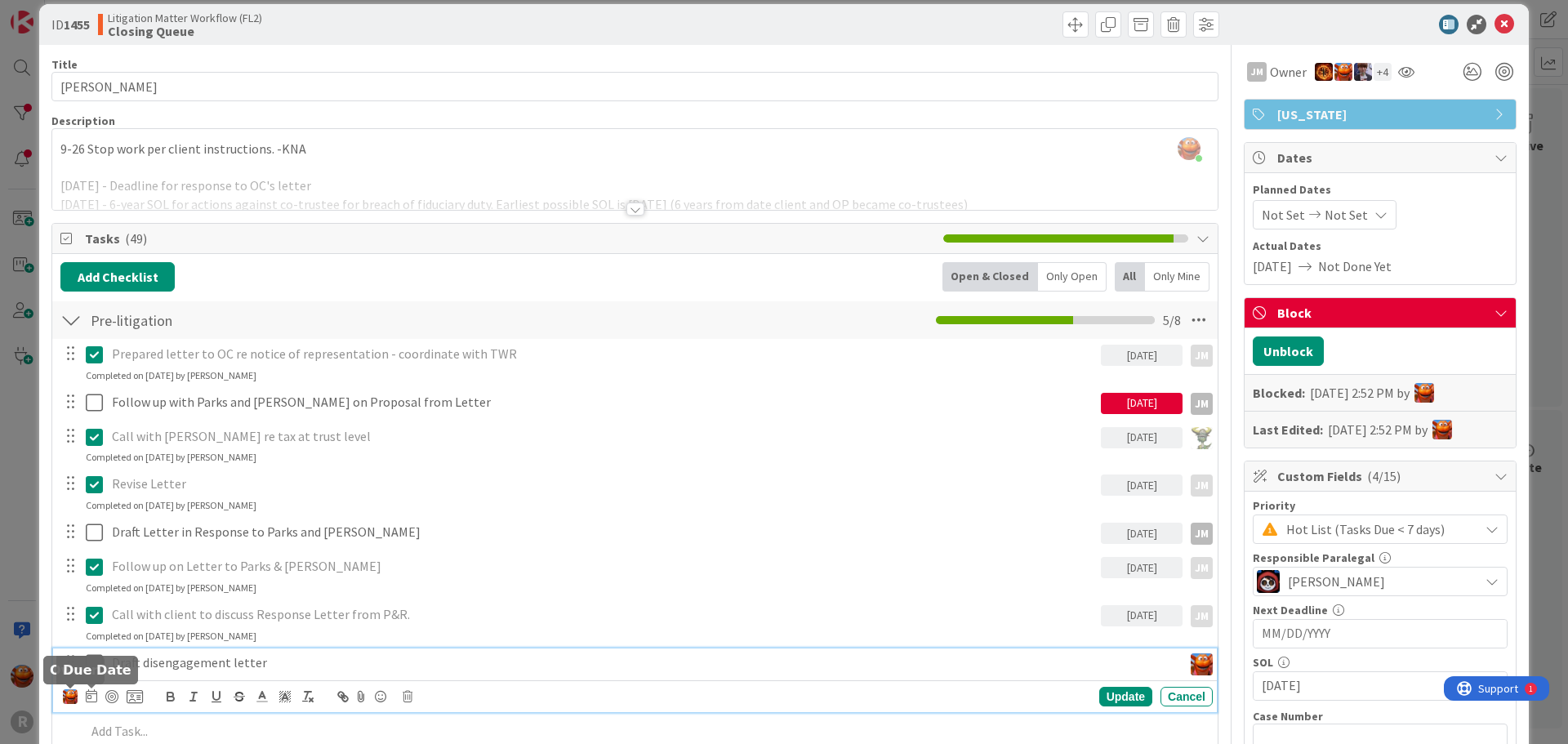
click at [93, 692] on icon at bounding box center [91, 696] width 11 height 13
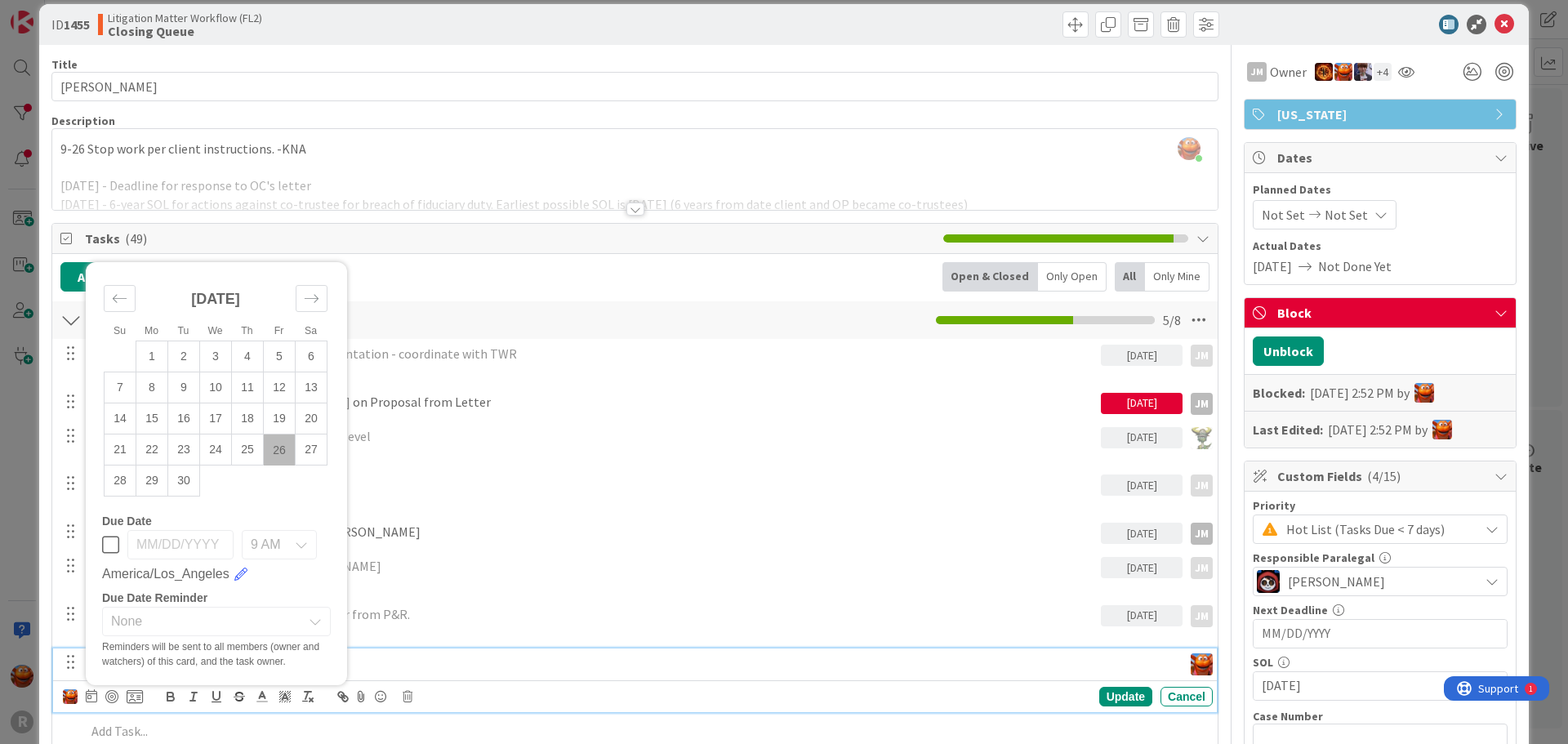
click at [279, 441] on td "26" at bounding box center [279, 450] width 32 height 31
type input "[DATE]"
click at [108, 697] on div at bounding box center [111, 697] width 13 height 13
click at [1121, 700] on div "Update" at bounding box center [1125, 697] width 53 height 20
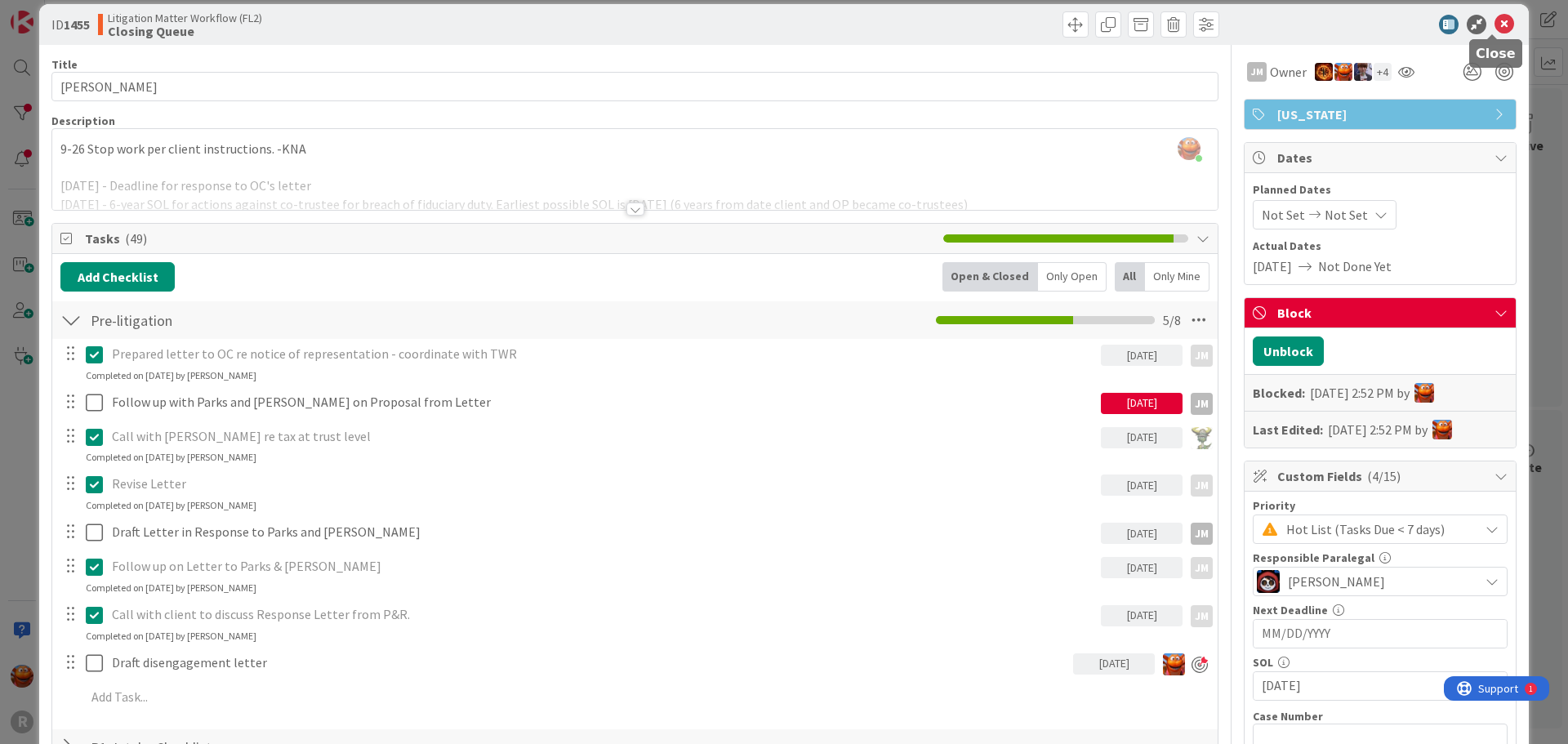
click at [1495, 27] on icon at bounding box center [1504, 24] width 19 height 20
